Goal: Task Accomplishment & Management: Complete application form

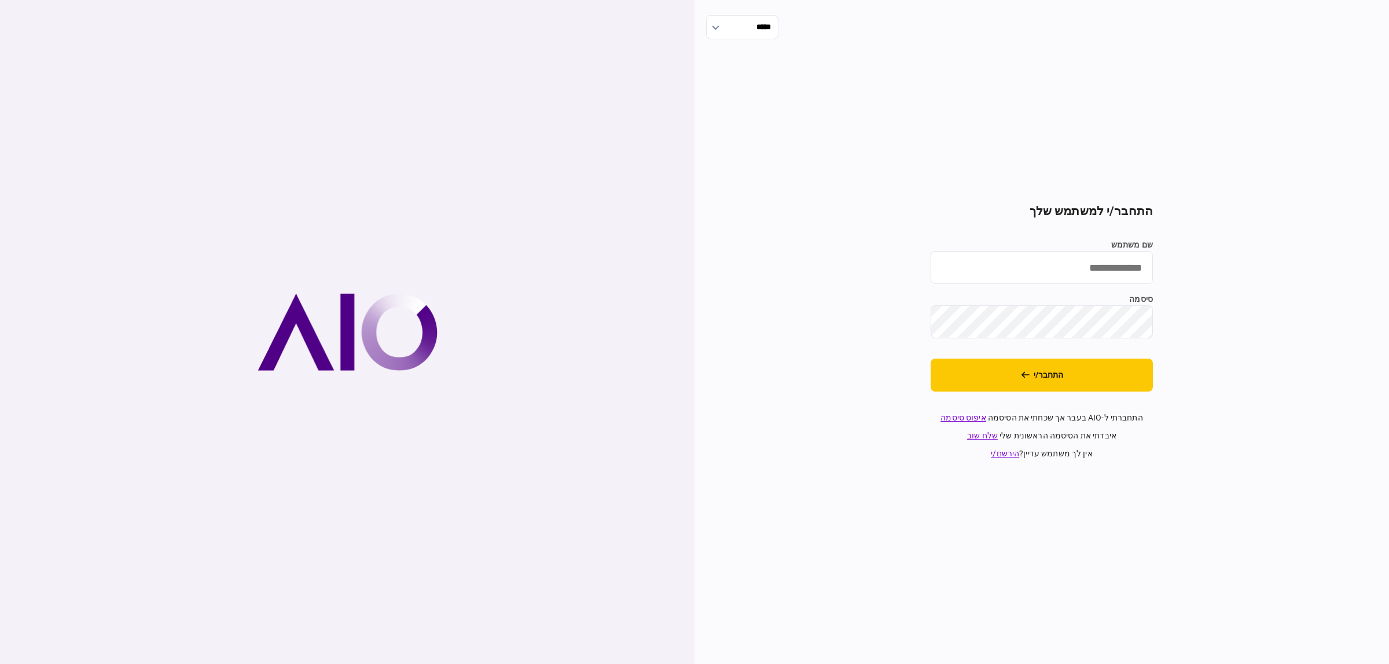
type input "**********"
click at [1009, 272] on input "**********" at bounding box center [1041, 267] width 222 height 33
click at [1129, 380] on button "התחבר/י" at bounding box center [1041, 375] width 222 height 33
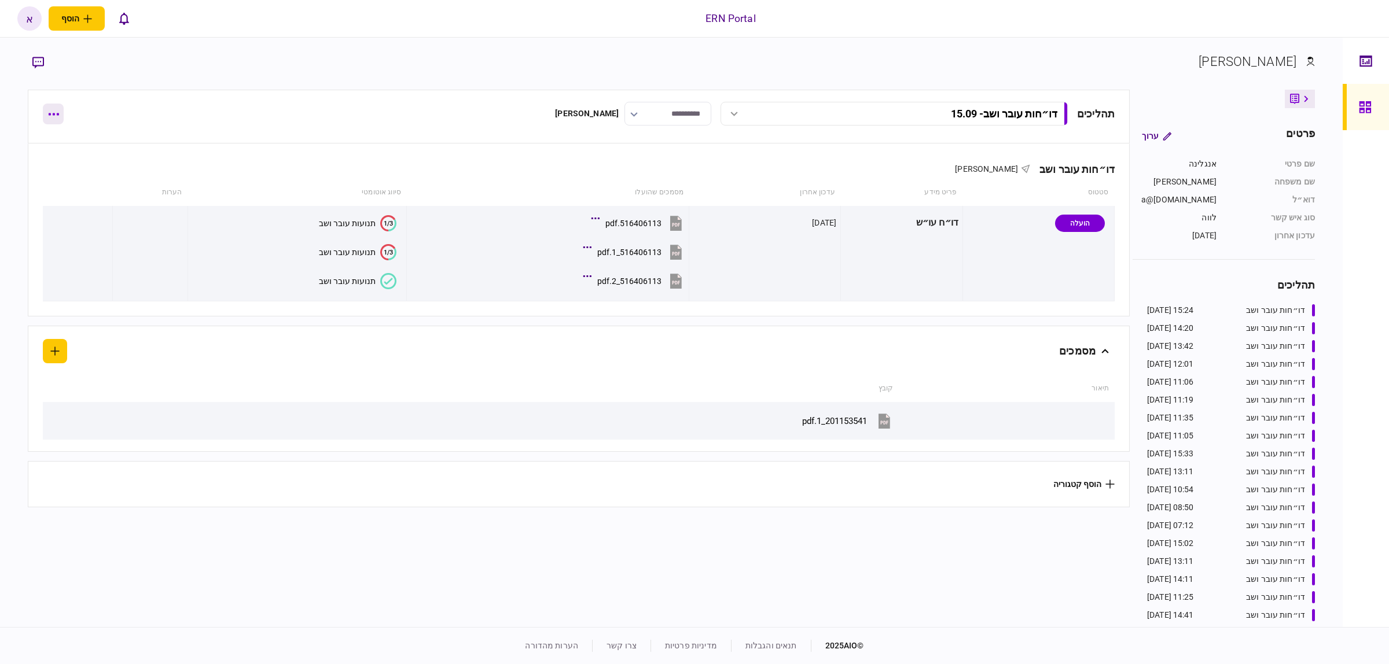
click at [61, 116] on button "button" at bounding box center [53, 114] width 21 height 21
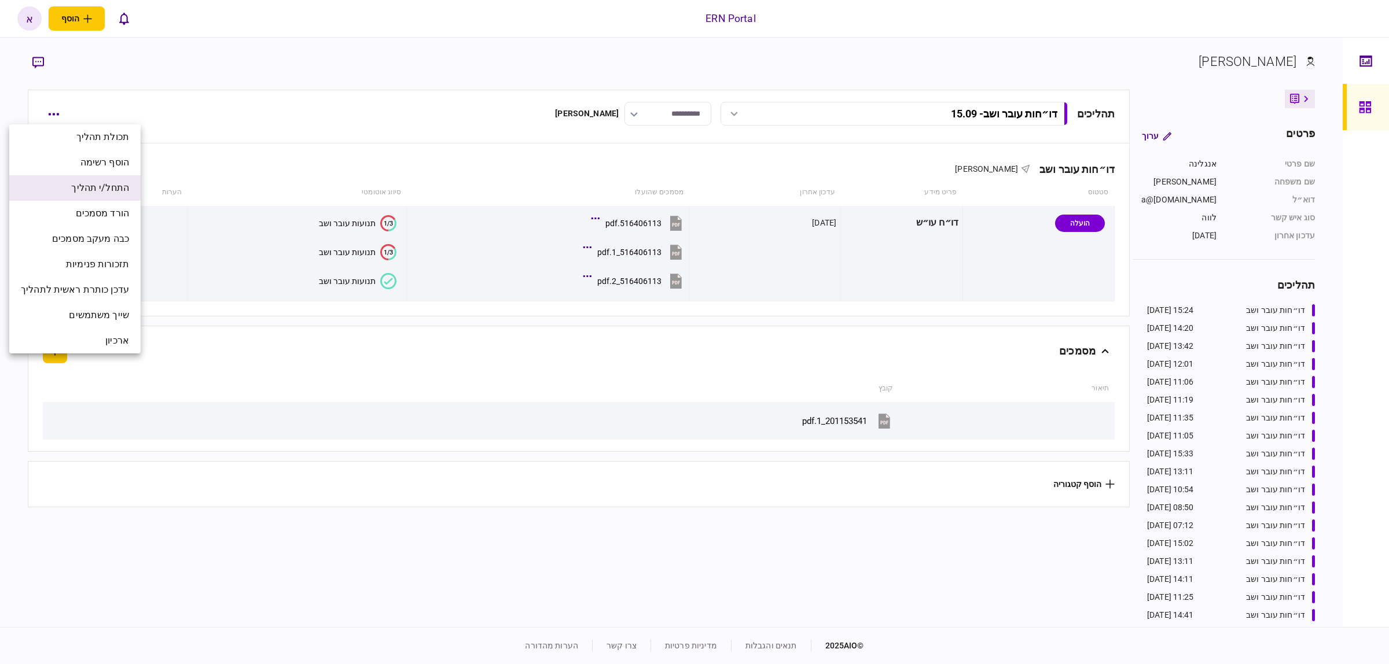
click at [91, 188] on span "התחל/י תהליך" at bounding box center [100, 188] width 58 height 14
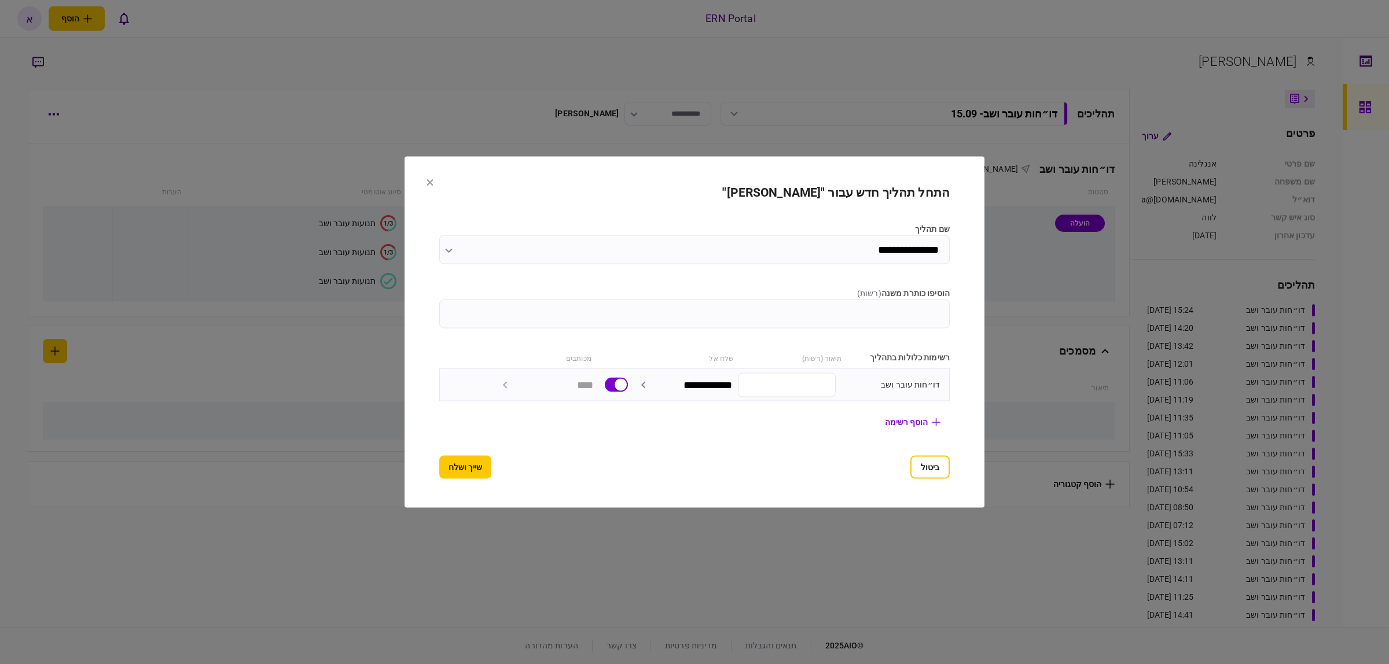
click at [643, 325] on input "הוסיפו כותרת משנה ( רשות )" at bounding box center [694, 314] width 510 height 29
type input "*****"
click at [439, 468] on button "שייך ושלח" at bounding box center [465, 467] width 52 height 23
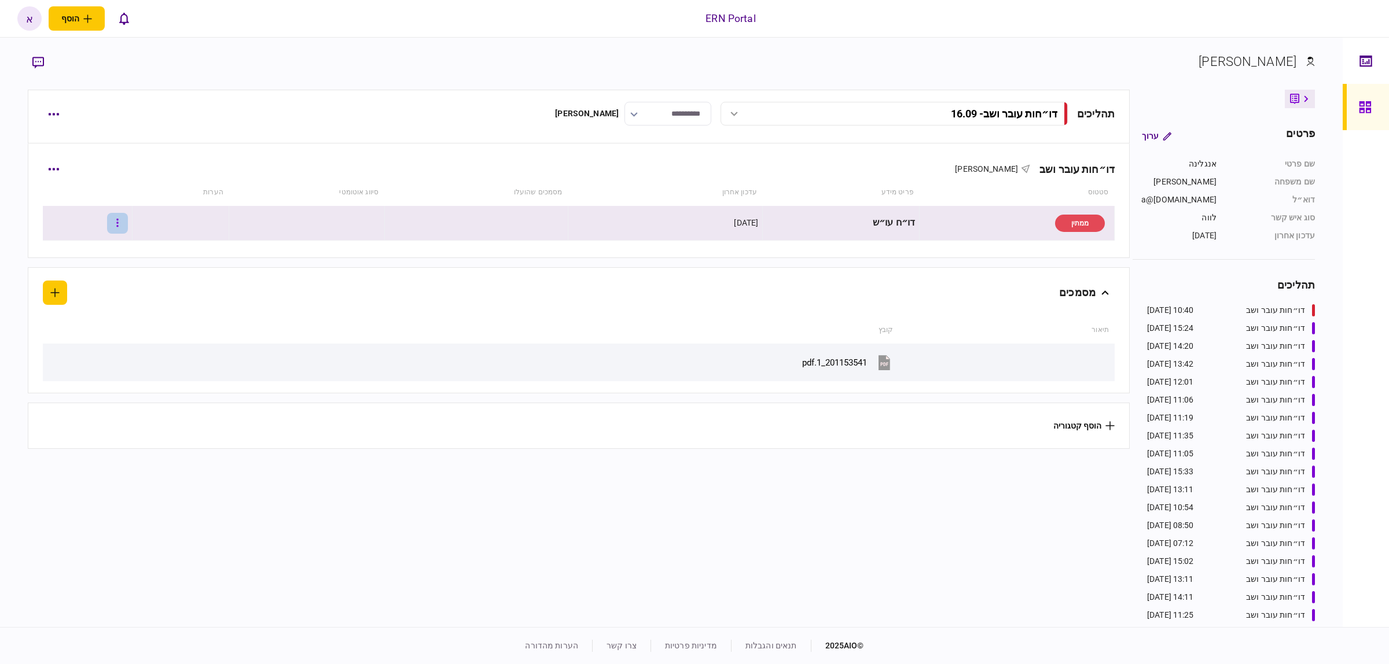
drag, startPoint x: 120, startPoint y: 225, endPoint x: 128, endPoint y: 214, distance: 13.2
click at [128, 214] on button "button" at bounding box center [117, 223] width 21 height 21
click at [94, 348] on span "העלה קובץ" at bounding box center [86, 348] width 45 height 14
click at [126, 225] on button "button" at bounding box center [117, 223] width 21 height 21
click at [87, 354] on span "העלה קובץ" at bounding box center [86, 348] width 45 height 14
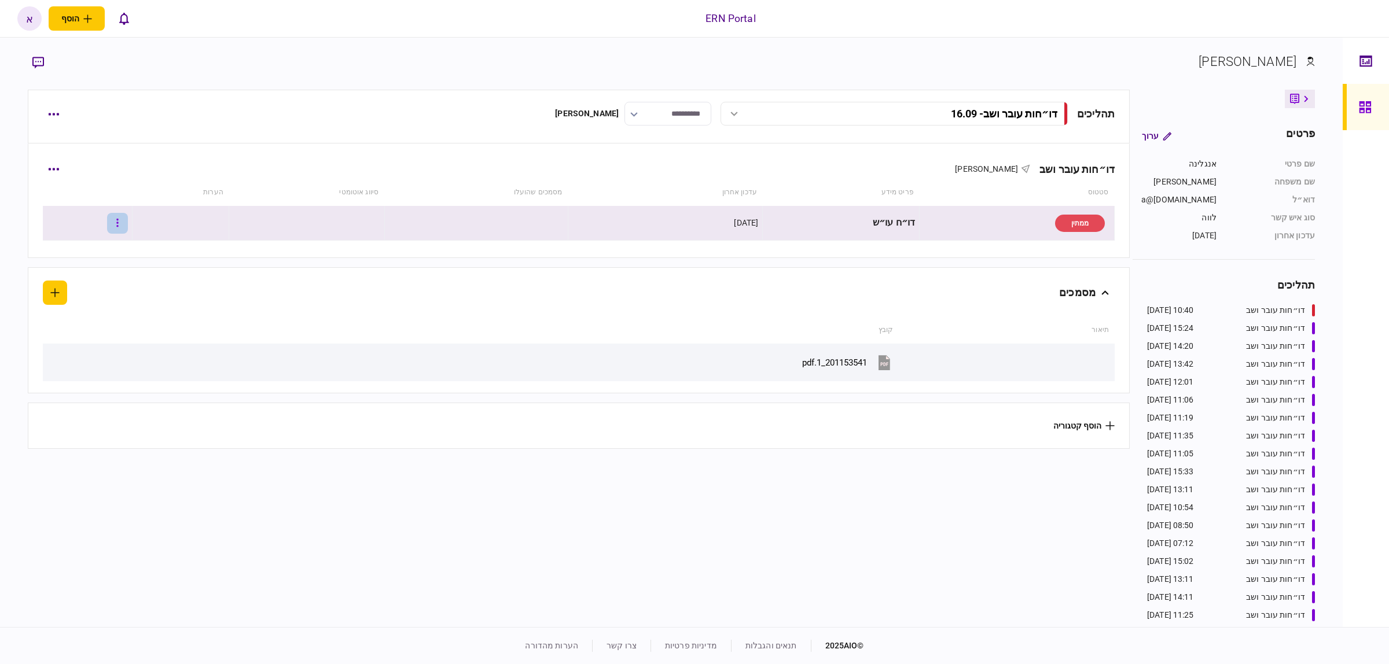
click at [128, 225] on button "button" at bounding box center [117, 223] width 21 height 21
click at [82, 358] on li "העלה קובץ" at bounding box center [70, 348] width 102 height 25
drag, startPoint x: 129, startPoint y: 227, endPoint x: 128, endPoint y: 214, distance: 13.4
click at [123, 203] on th at bounding box center [88, 192] width 90 height 27
click at [128, 214] on button "button" at bounding box center [117, 223] width 21 height 21
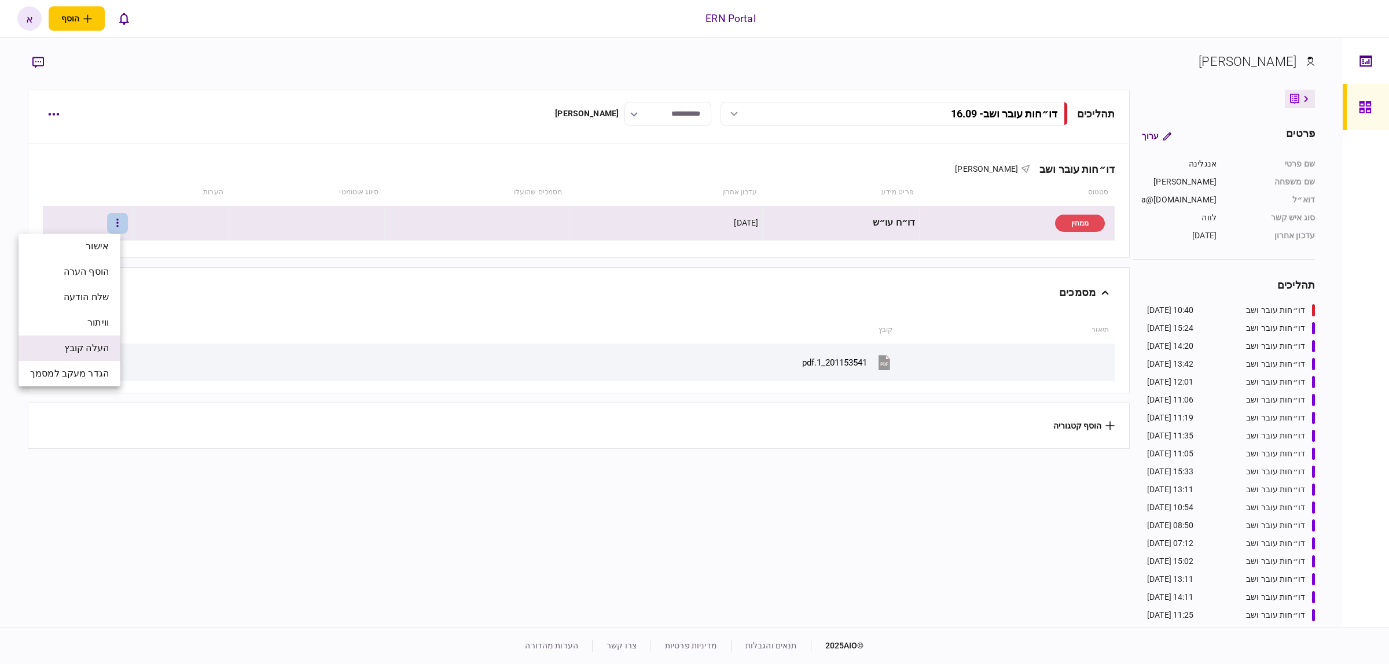
click at [88, 340] on li "העלה קובץ" at bounding box center [70, 348] width 102 height 25
click at [118, 220] on icon "button" at bounding box center [117, 223] width 2 height 8
click at [77, 359] on li "העלה קובץ" at bounding box center [70, 348] width 102 height 25
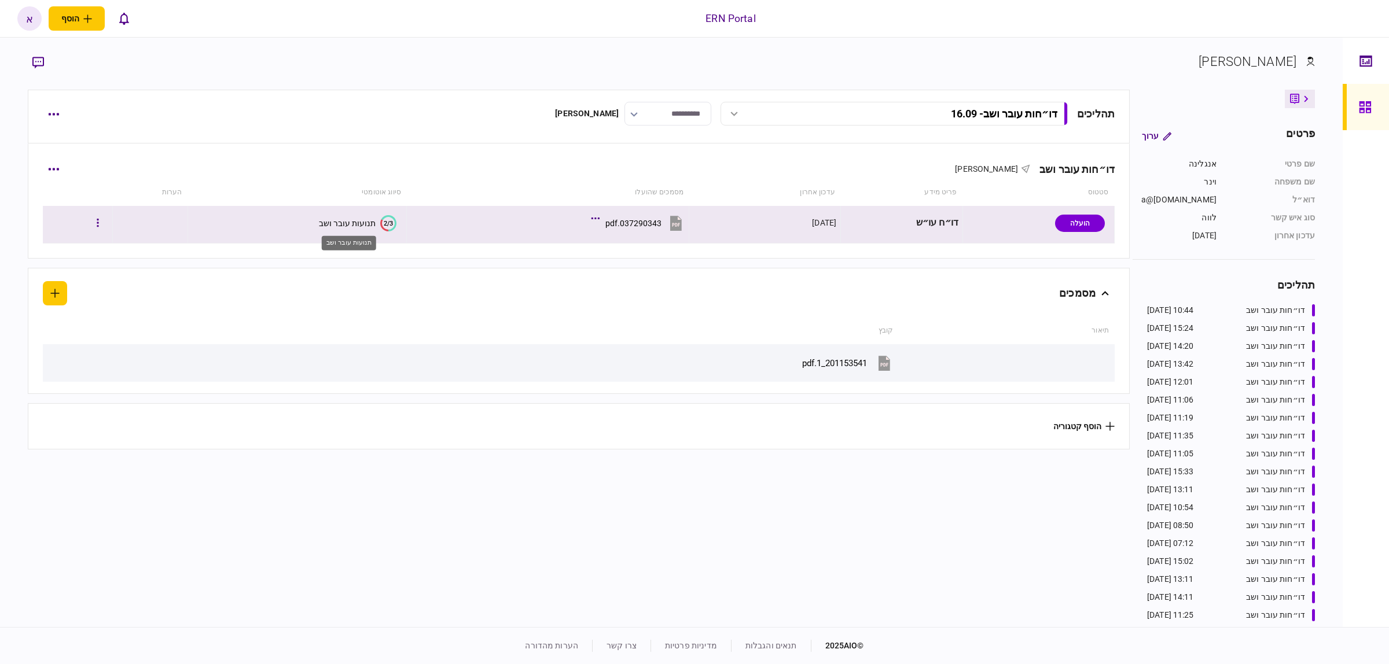
click at [358, 225] on div "תנועות עובר ושב" at bounding box center [347, 223] width 57 height 9
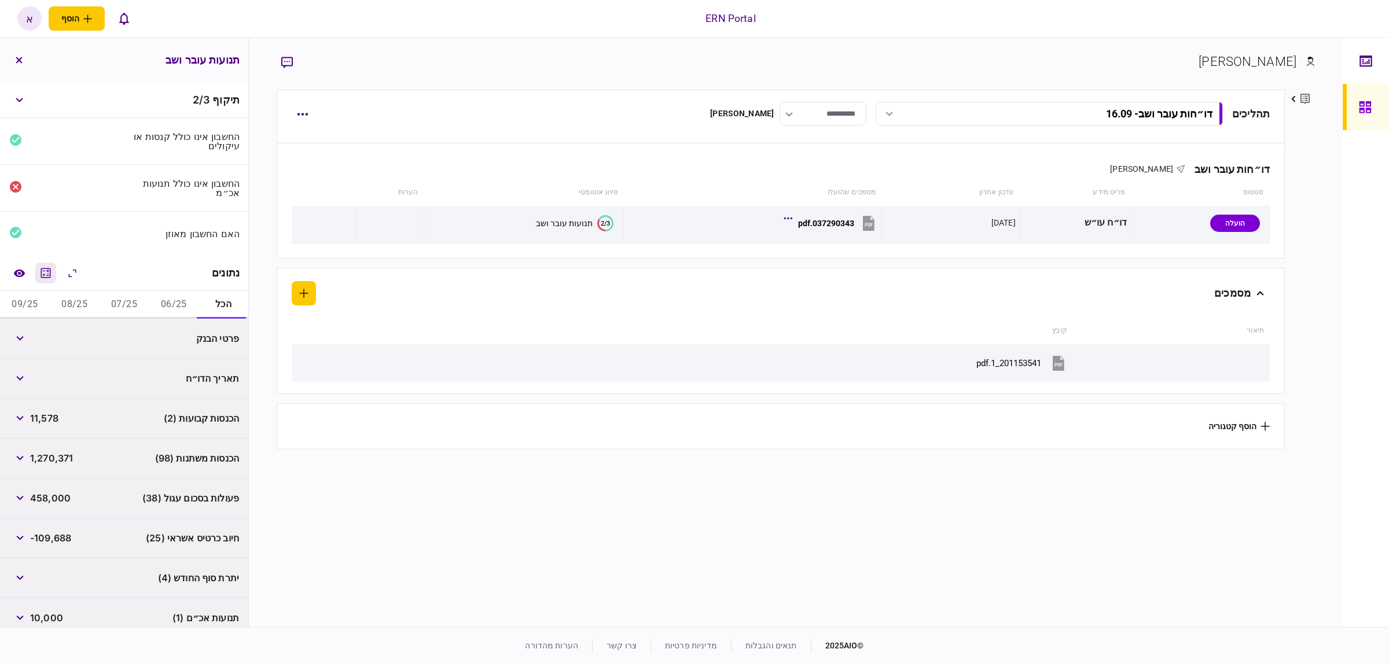
click at [46, 270] on icon "מחשבון" at bounding box center [46, 273] width 14 height 14
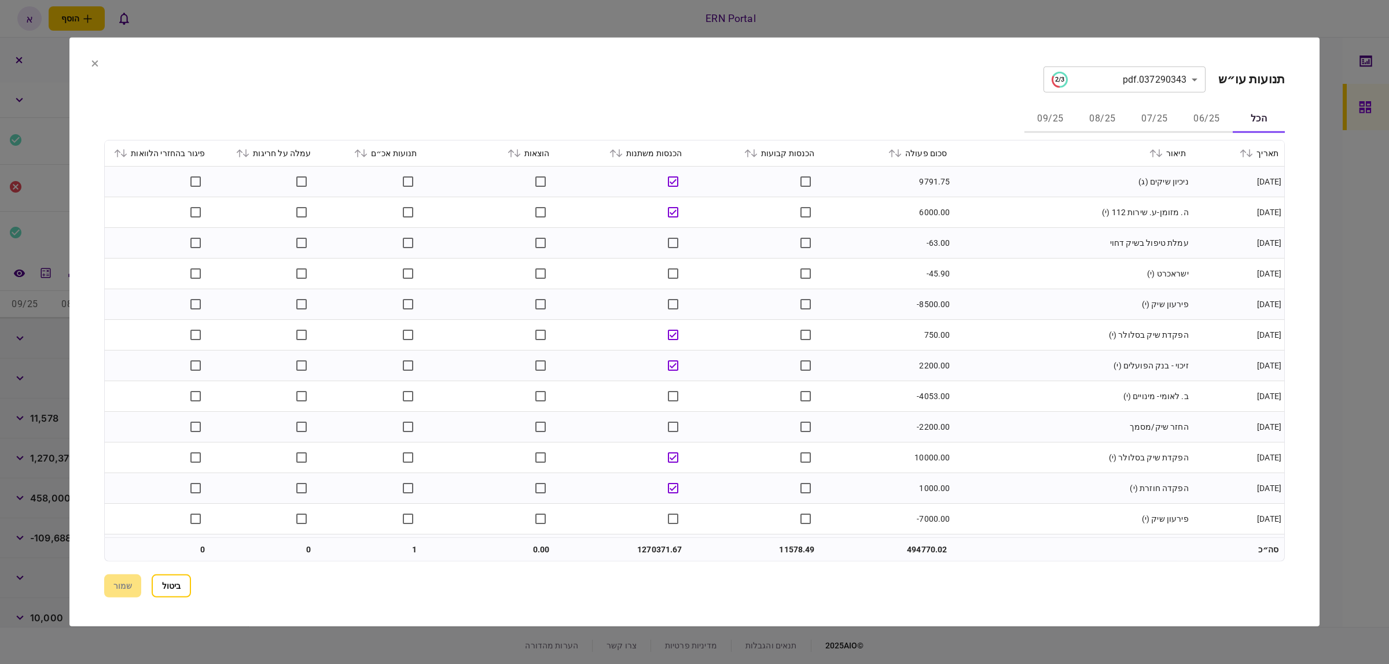
click at [1194, 117] on button "06/25" at bounding box center [1206, 119] width 52 height 28
click at [895, 149] on icon at bounding box center [891, 153] width 7 height 8
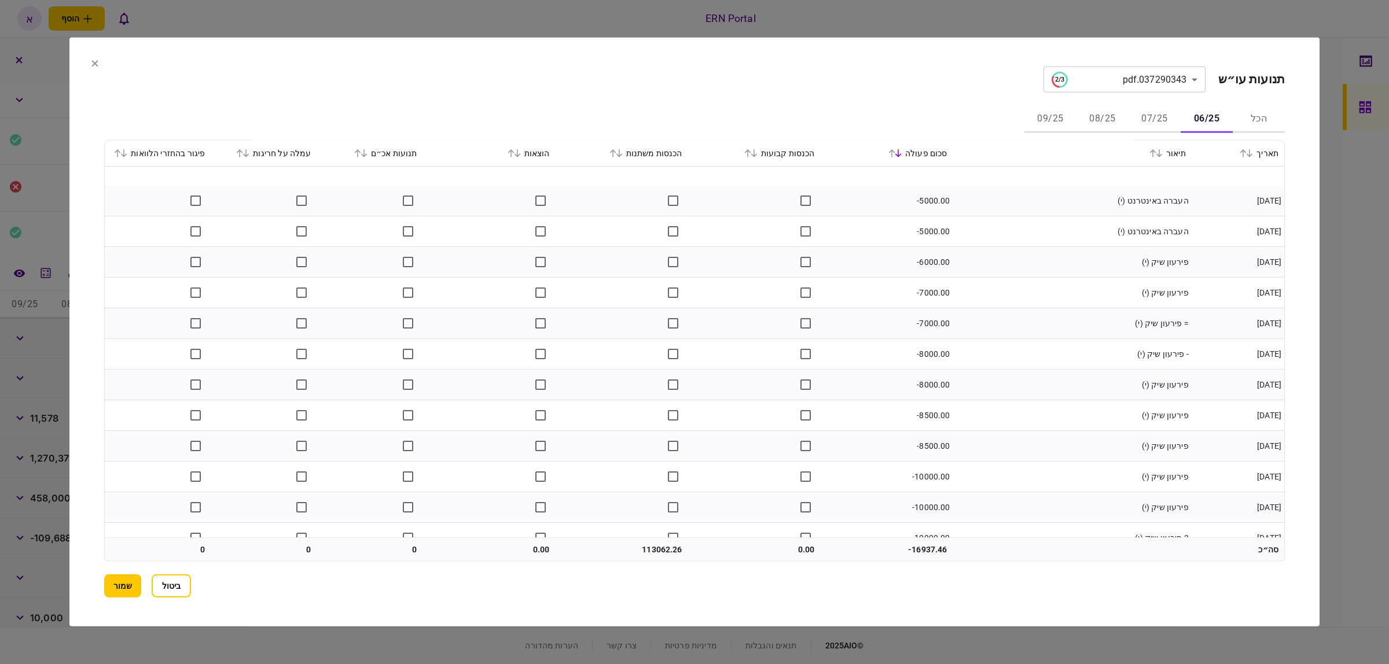
scroll to position [704, 0]
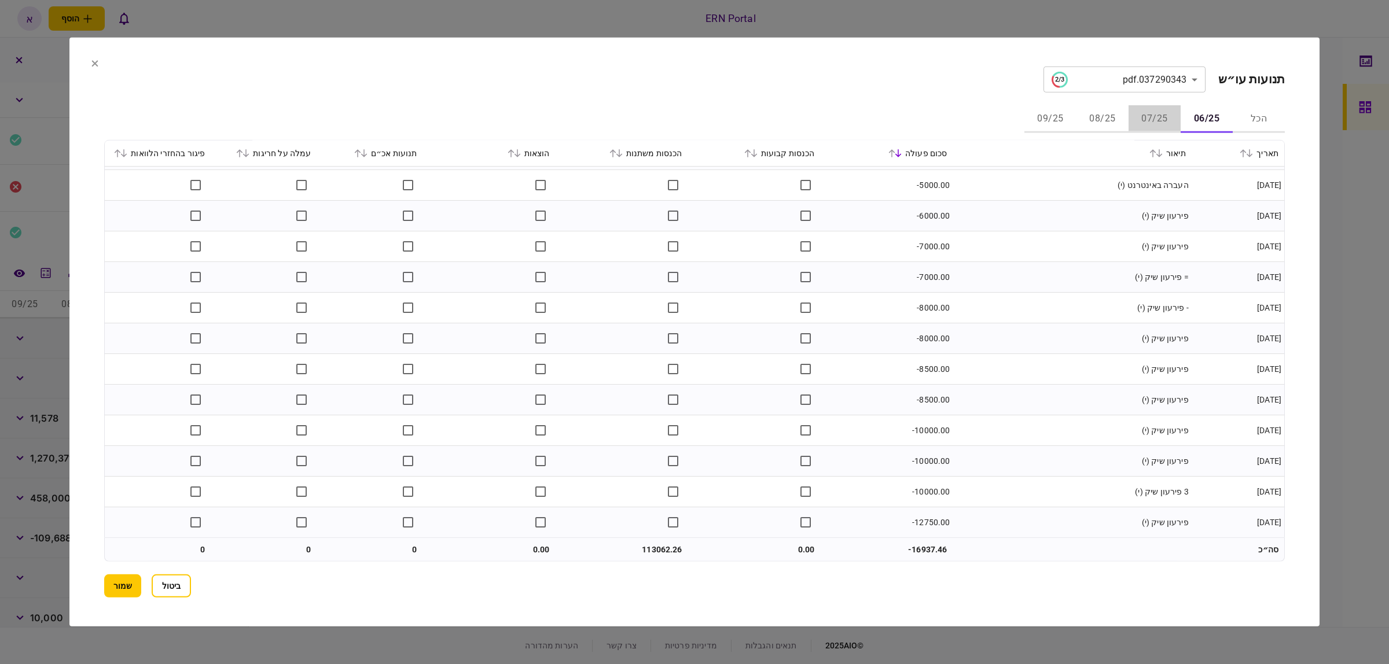
click at [1146, 116] on button "07/25" at bounding box center [1154, 119] width 52 height 28
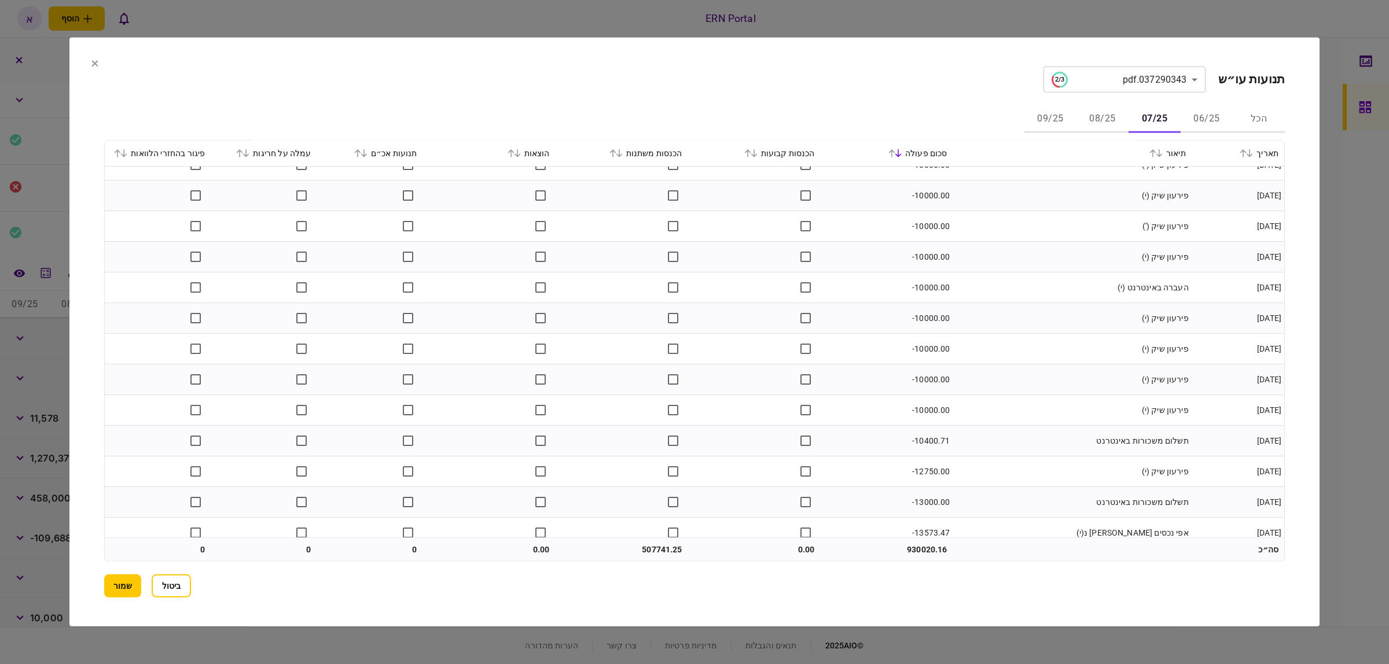
scroll to position [2912, 0]
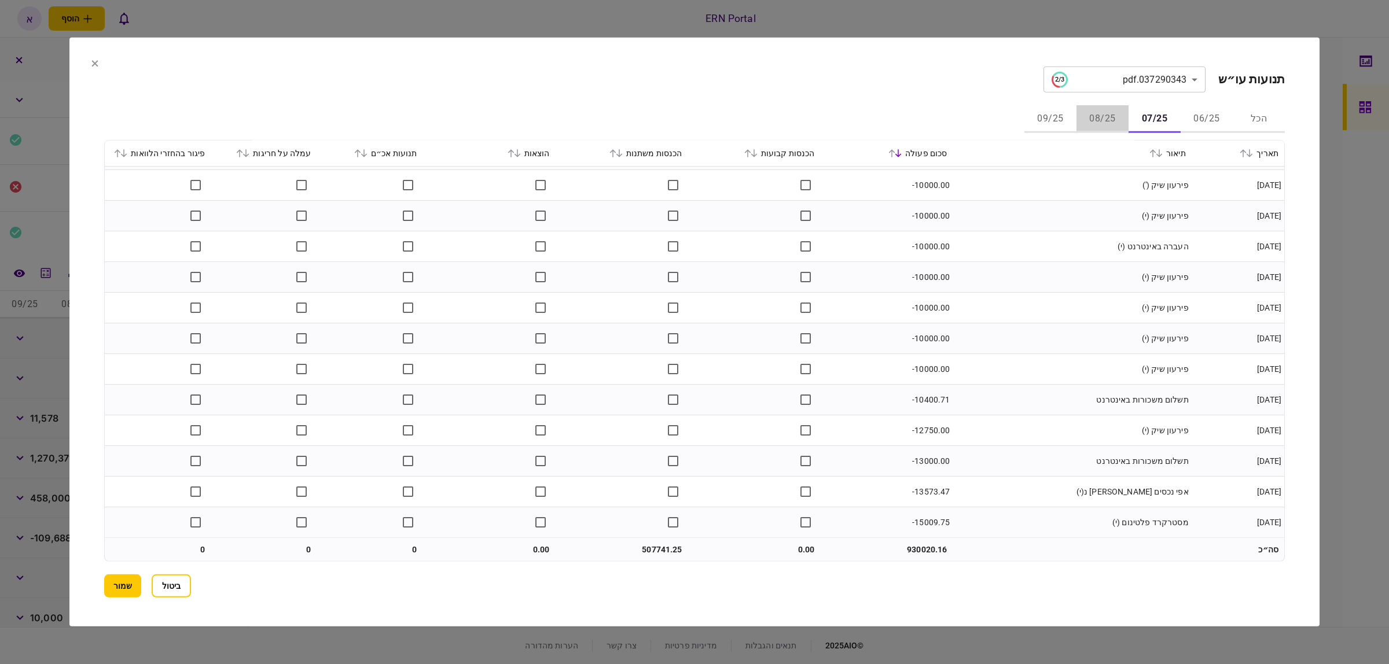
click at [1112, 111] on button "08/25" at bounding box center [1102, 119] width 52 height 28
click at [1059, 120] on button "09/25" at bounding box center [1050, 119] width 52 height 28
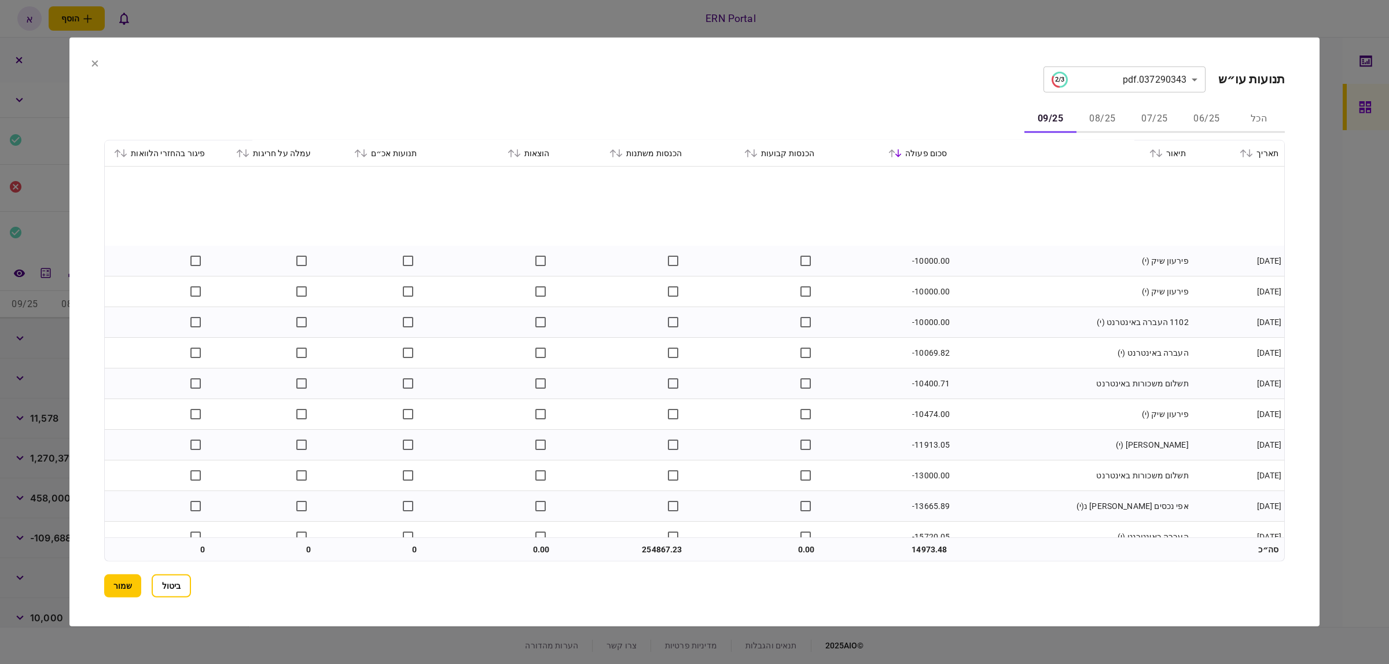
scroll to position [1256, 0]
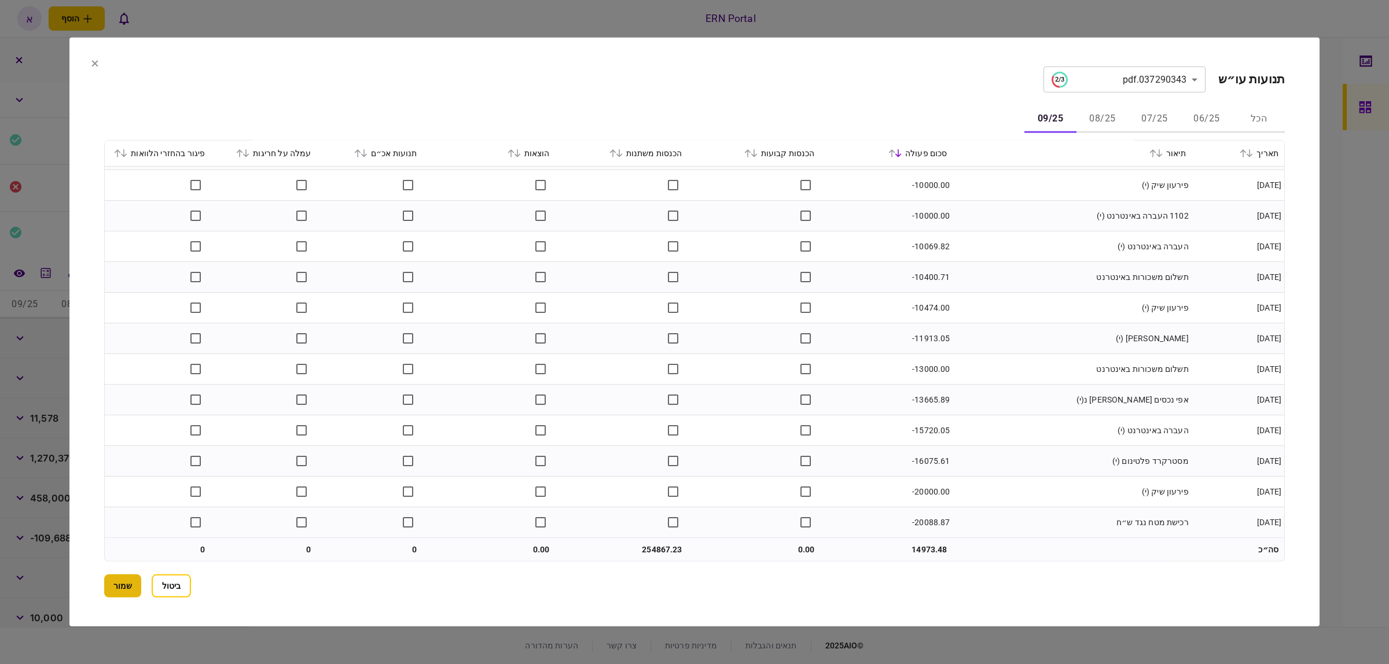
click at [128, 588] on button "שמור" at bounding box center [122, 586] width 37 height 23
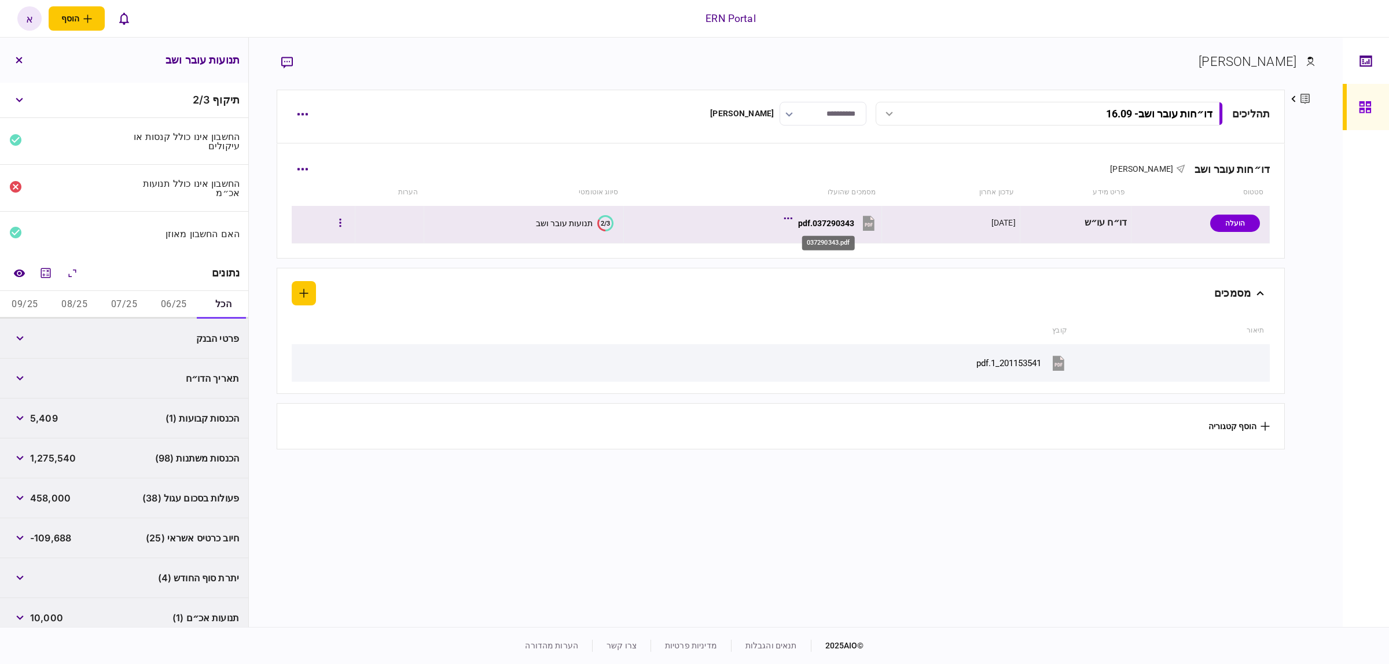
click at [823, 220] on div "037290343.pdf" at bounding box center [826, 223] width 56 height 9
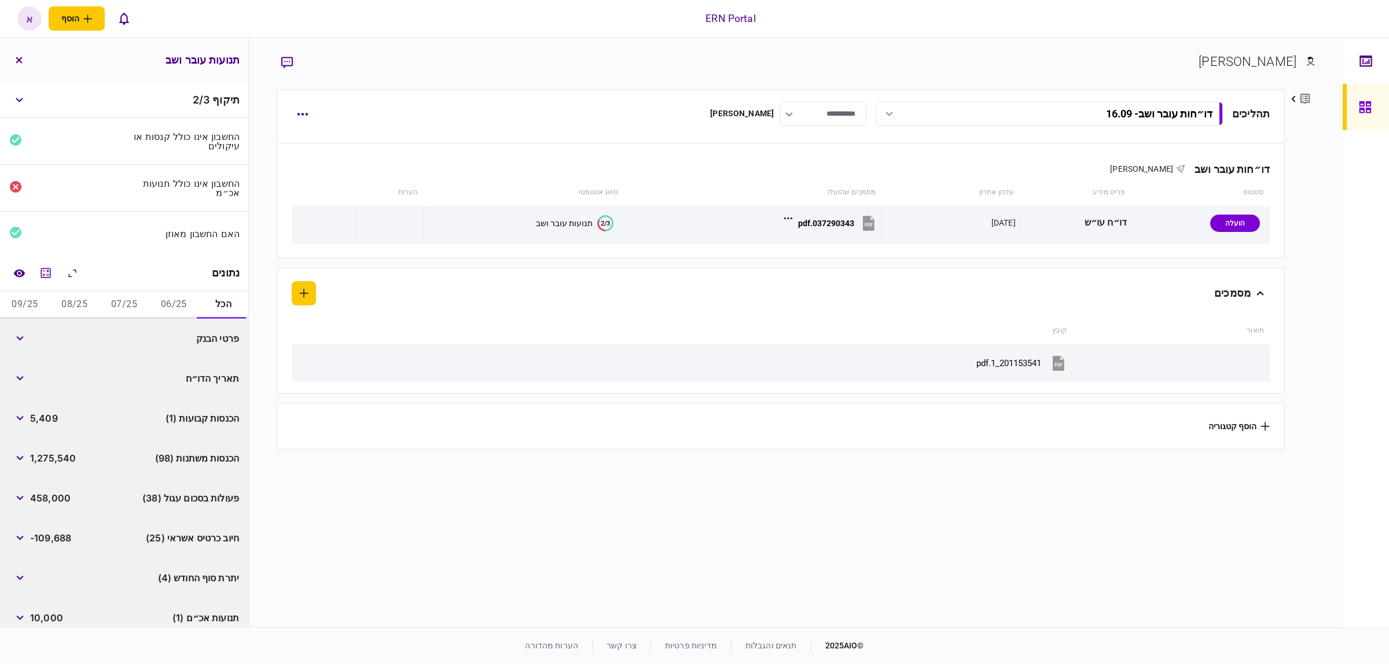
click at [987, 519] on section "תהליכים דו״חות עובר ושב - 16.09 דו״חות עובר ושב - 16.09 10:44 16/09/2025 דו״חות…" at bounding box center [781, 357] width 1008 height 535
click at [175, 307] on button "06/25" at bounding box center [174, 305] width 50 height 28
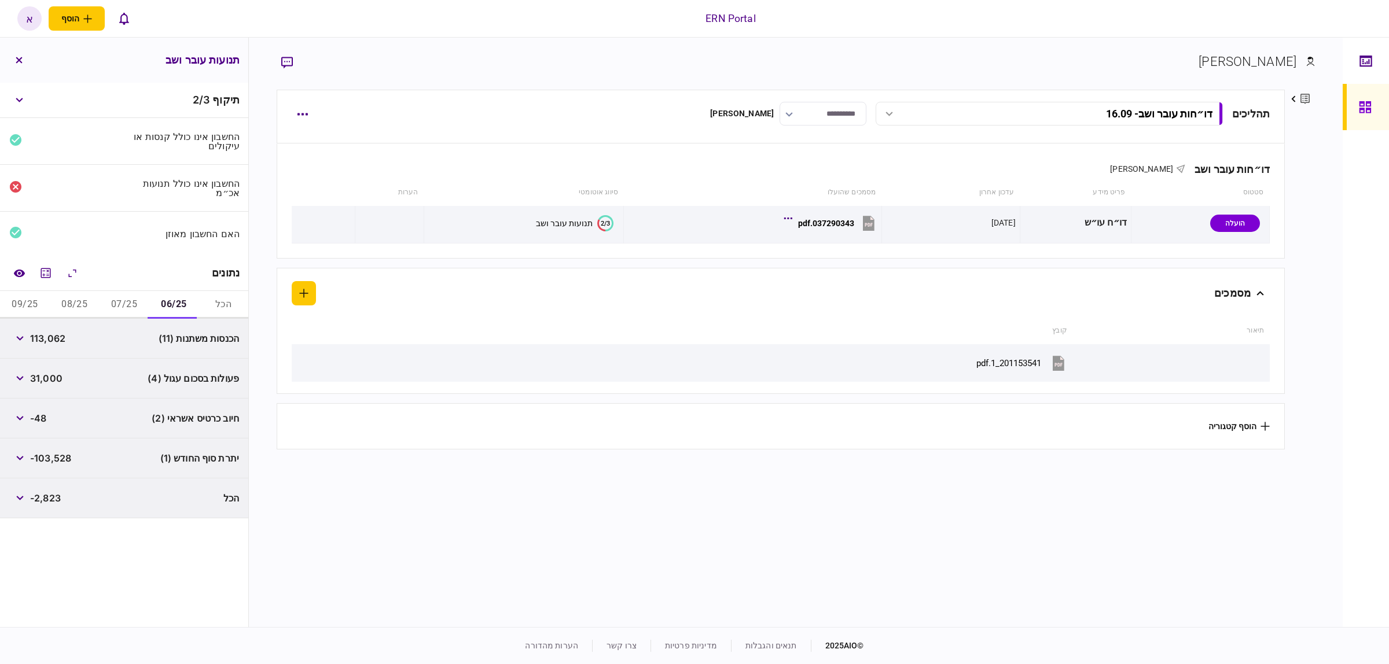
click at [116, 308] on button "07/25" at bounding box center [125, 305] width 50 height 28
click at [79, 302] on button "08/25" at bounding box center [75, 305] width 50 height 28
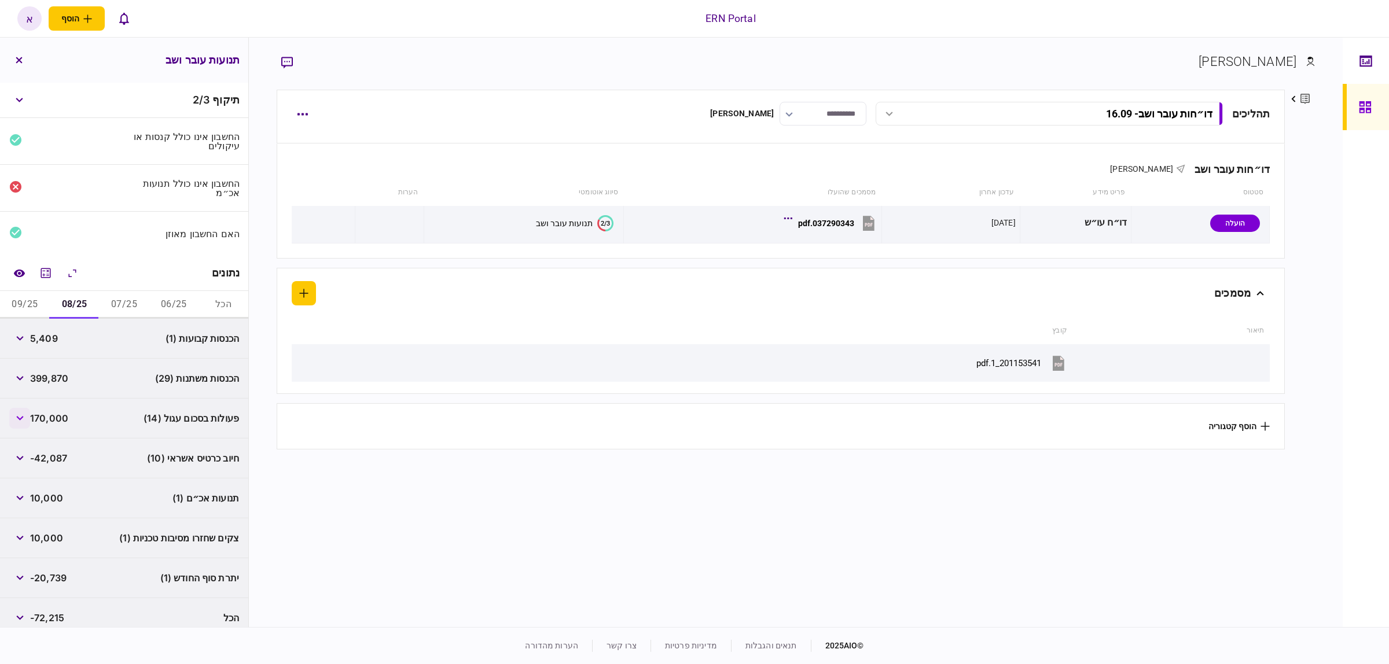
click at [25, 415] on button "button" at bounding box center [19, 418] width 21 height 21
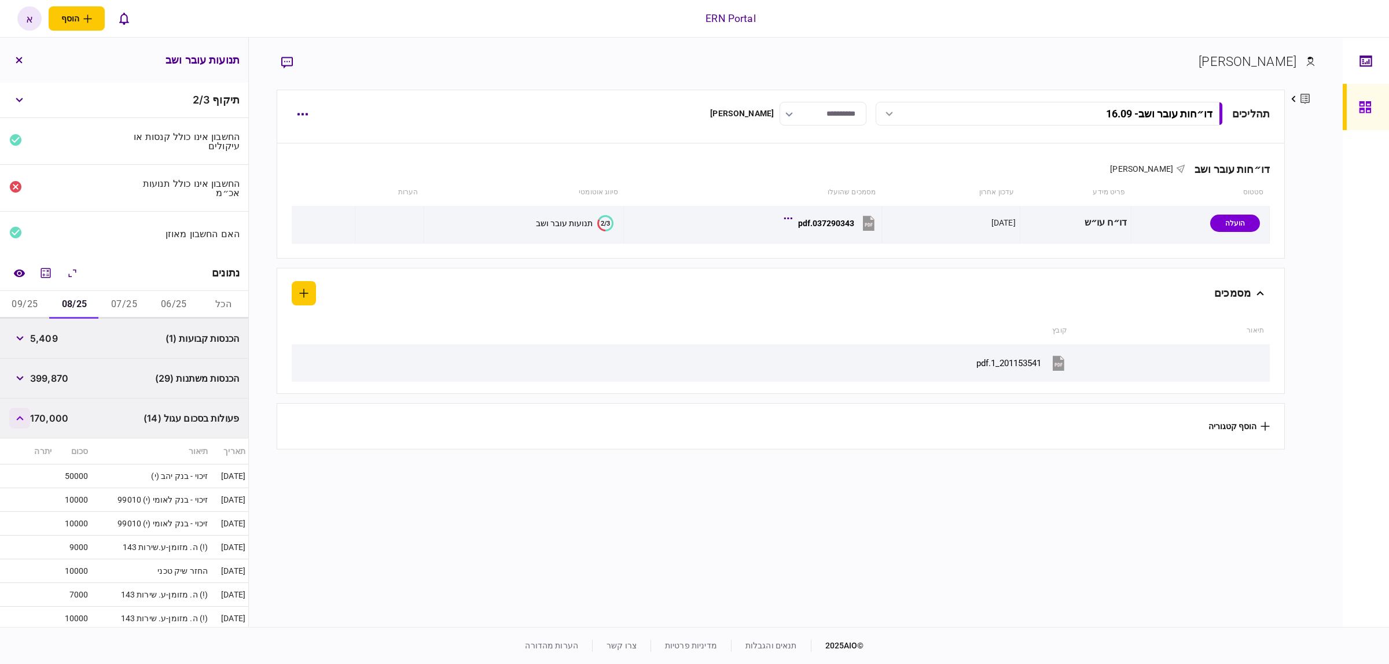
click at [25, 415] on button "button" at bounding box center [19, 418] width 21 height 21
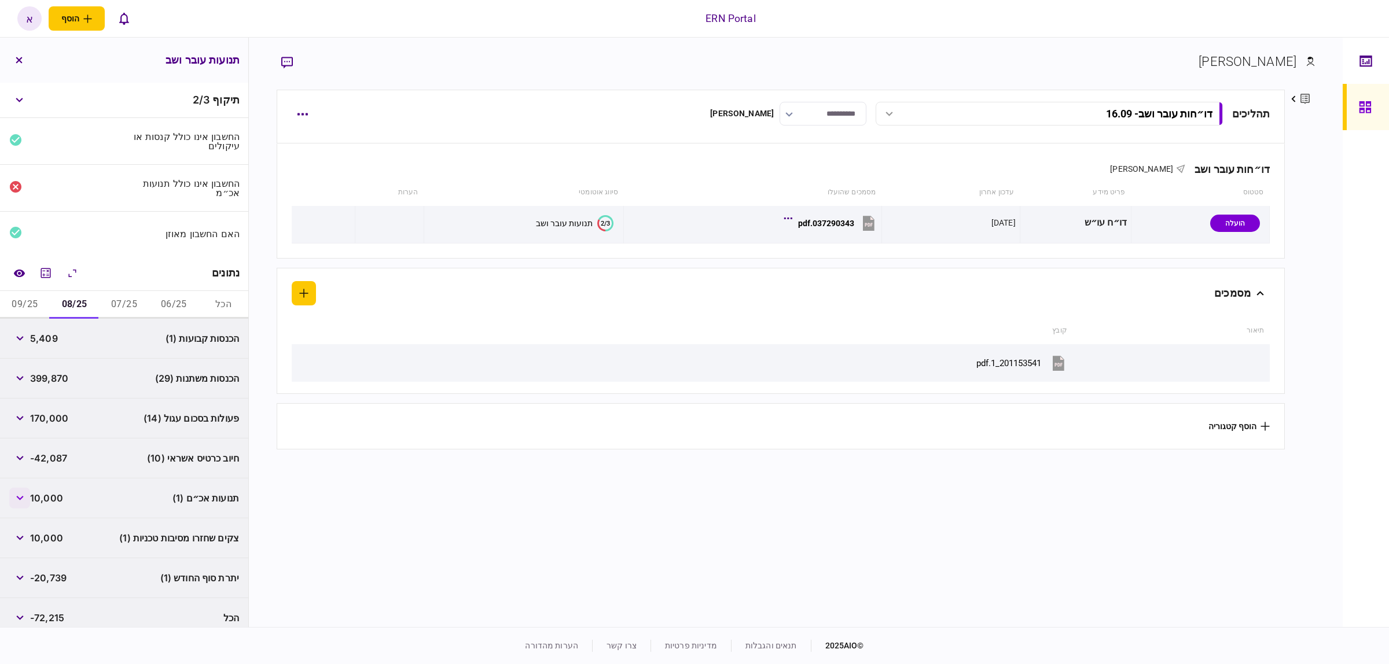
click at [29, 496] on button "button" at bounding box center [19, 498] width 21 height 21
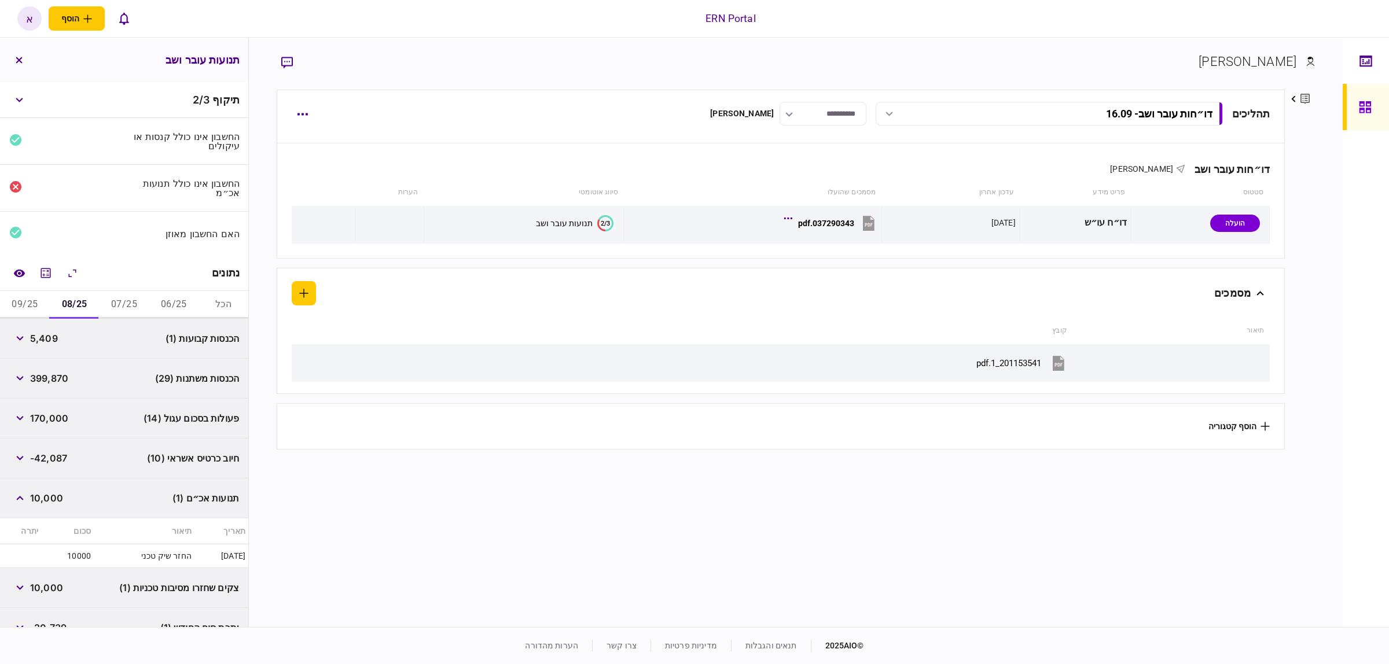
scroll to position [62, 0]
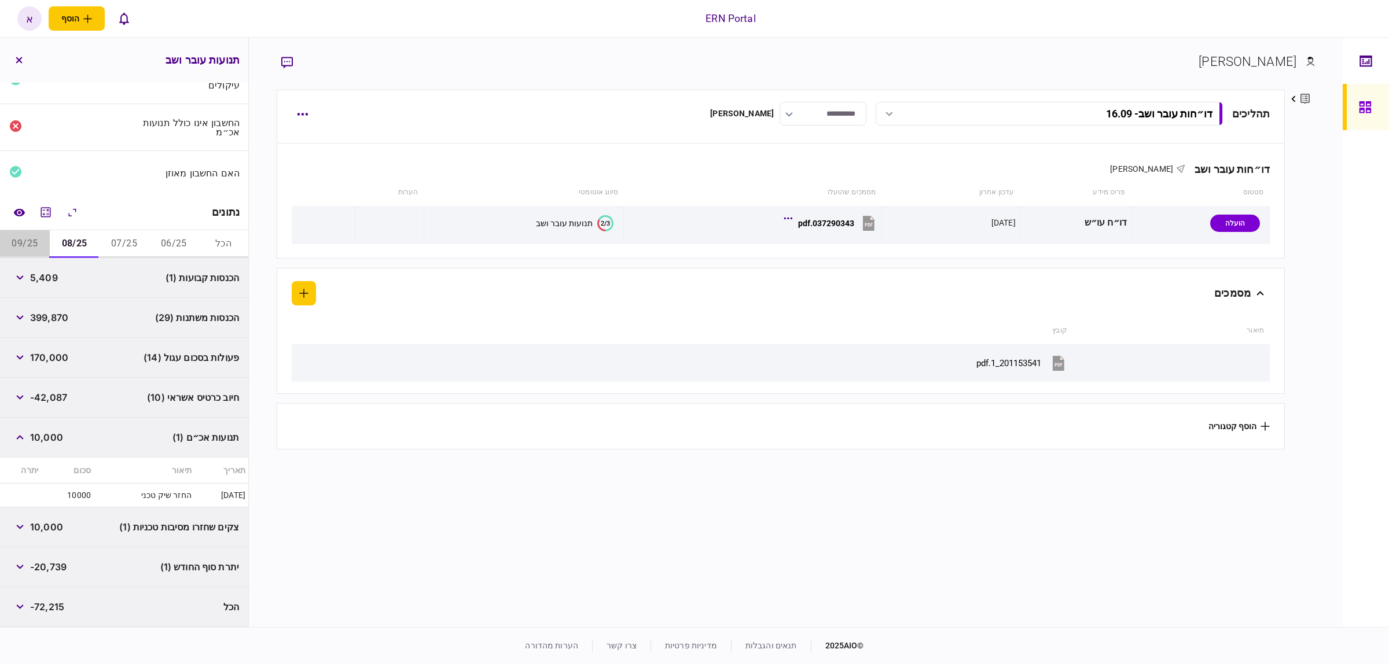
click at [32, 244] on button "09/25" at bounding box center [25, 244] width 50 height 28
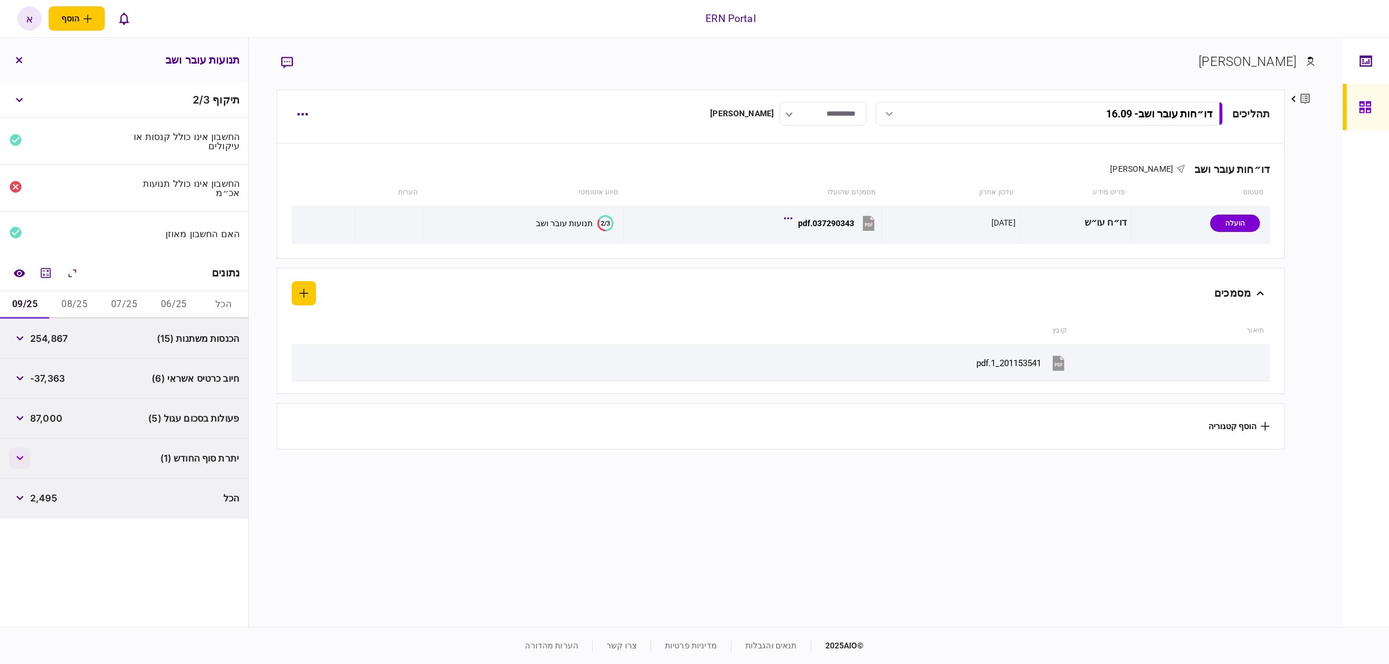
click at [19, 463] on button "button" at bounding box center [19, 458] width 21 height 21
